Goal: Find specific page/section: Find specific page/section

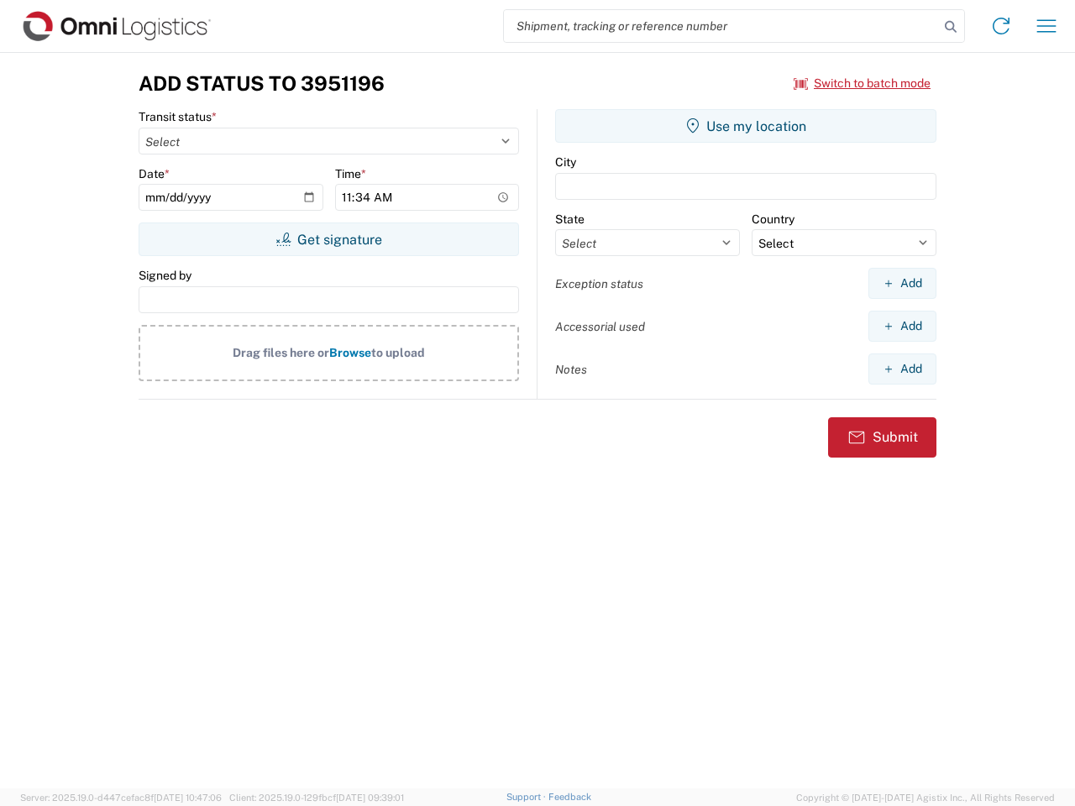
click at [721, 26] on input "search" at bounding box center [721, 26] width 435 height 32
click at [950, 27] on icon at bounding box center [951, 27] width 24 height 24
click at [1001, 26] on icon at bounding box center [1000, 26] width 27 height 27
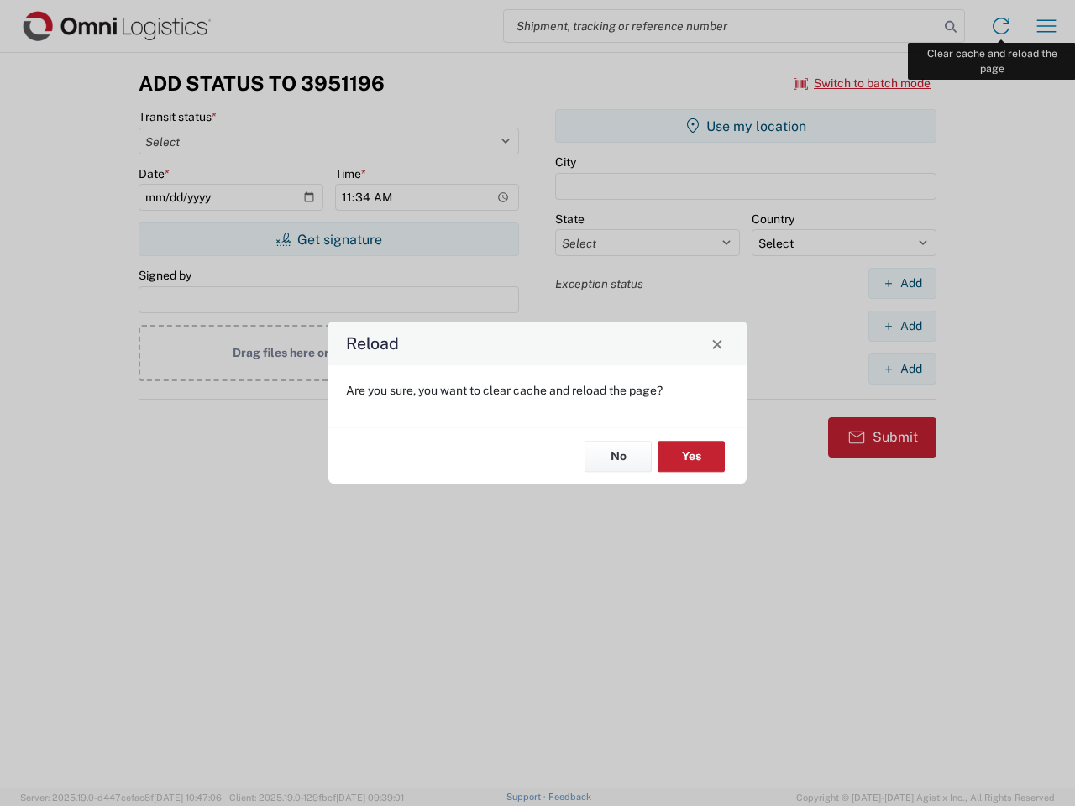
click at [1046, 26] on div "Reload Are you sure, you want to clear cache and reload the page? No Yes" at bounding box center [537, 403] width 1075 height 806
click at [862, 83] on div "Reload Are you sure, you want to clear cache and reload the page? No Yes" at bounding box center [537, 403] width 1075 height 806
click at [328, 239] on div "Reload Are you sure, you want to clear cache and reload the page? No Yes" at bounding box center [537, 403] width 1075 height 806
click at [746, 126] on div "Reload Are you sure, you want to clear cache and reload the page? No Yes" at bounding box center [537, 403] width 1075 height 806
click at [902, 283] on div "Reload Are you sure, you want to clear cache and reload the page? No Yes" at bounding box center [537, 403] width 1075 height 806
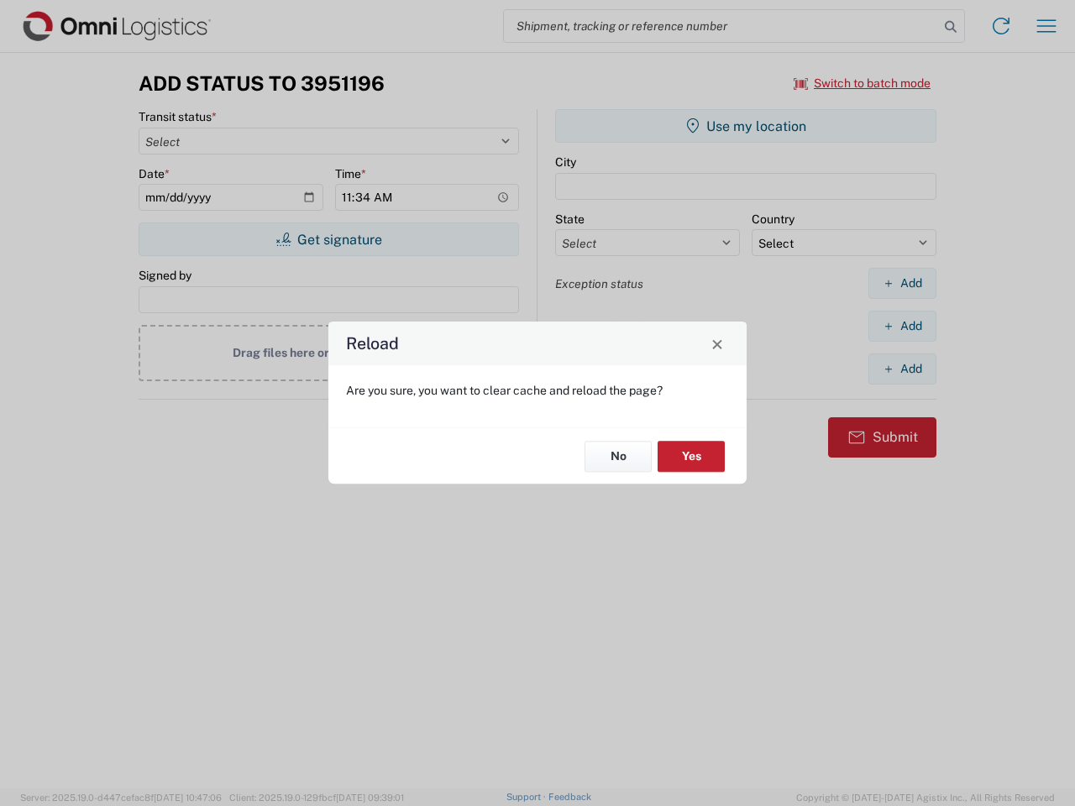
click at [902, 326] on div "Reload Are you sure, you want to clear cache and reload the page? No Yes" at bounding box center [537, 403] width 1075 height 806
click at [902, 369] on div "Reload Are you sure, you want to clear cache and reload the page? No Yes" at bounding box center [537, 403] width 1075 height 806
